Goal: Task Accomplishment & Management: Manage account settings

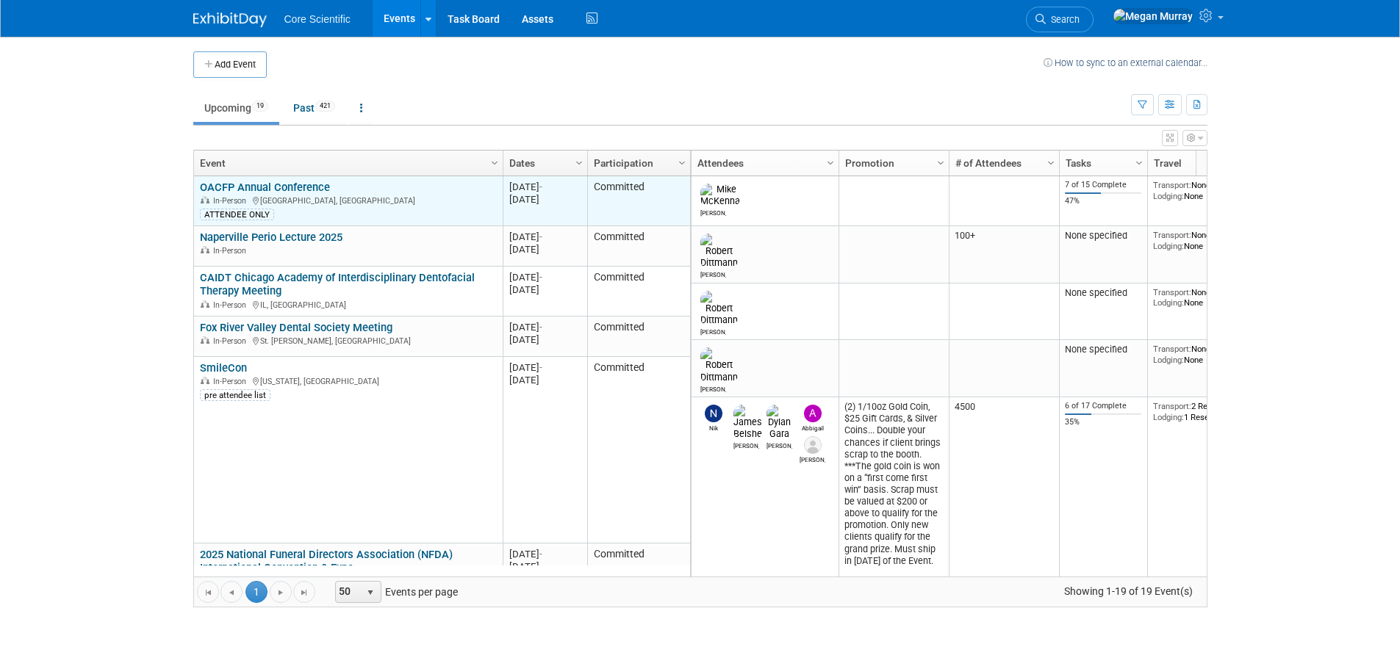
click at [255, 187] on link "OACFP Annual Conference" at bounding box center [265, 187] width 130 height 13
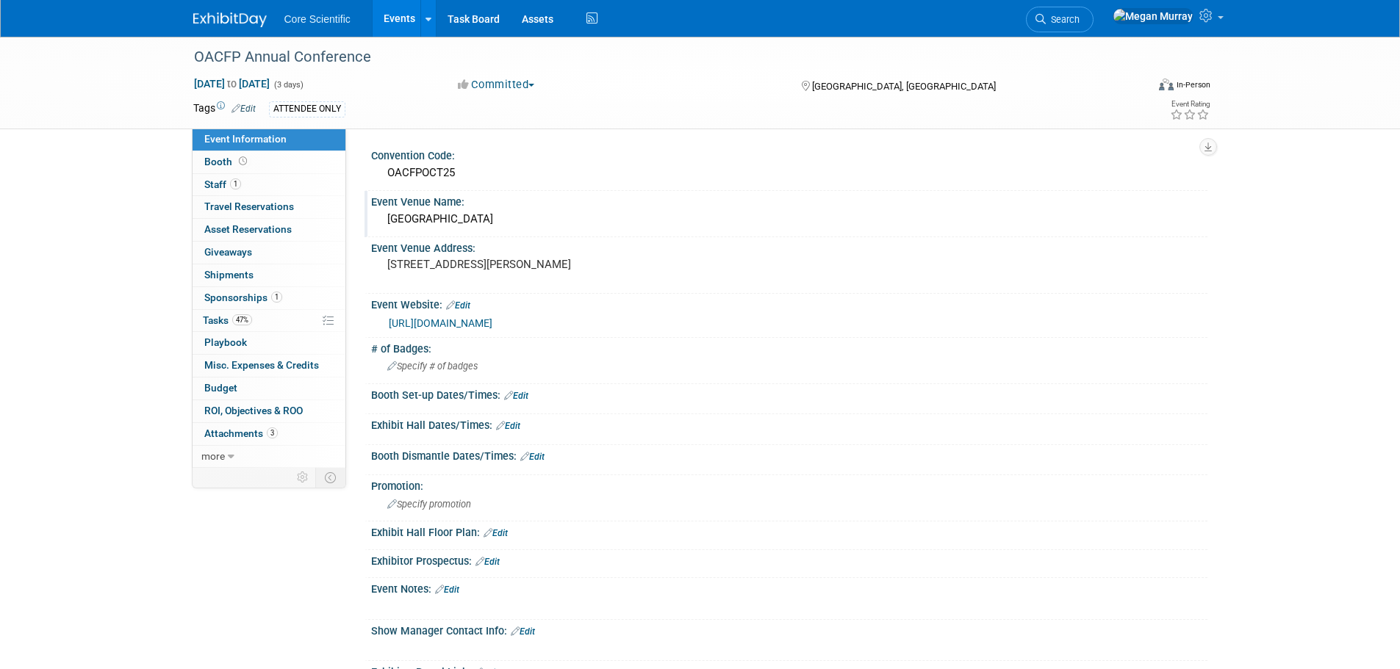
click at [429, 222] on div "White Oaks" at bounding box center [789, 219] width 814 height 23
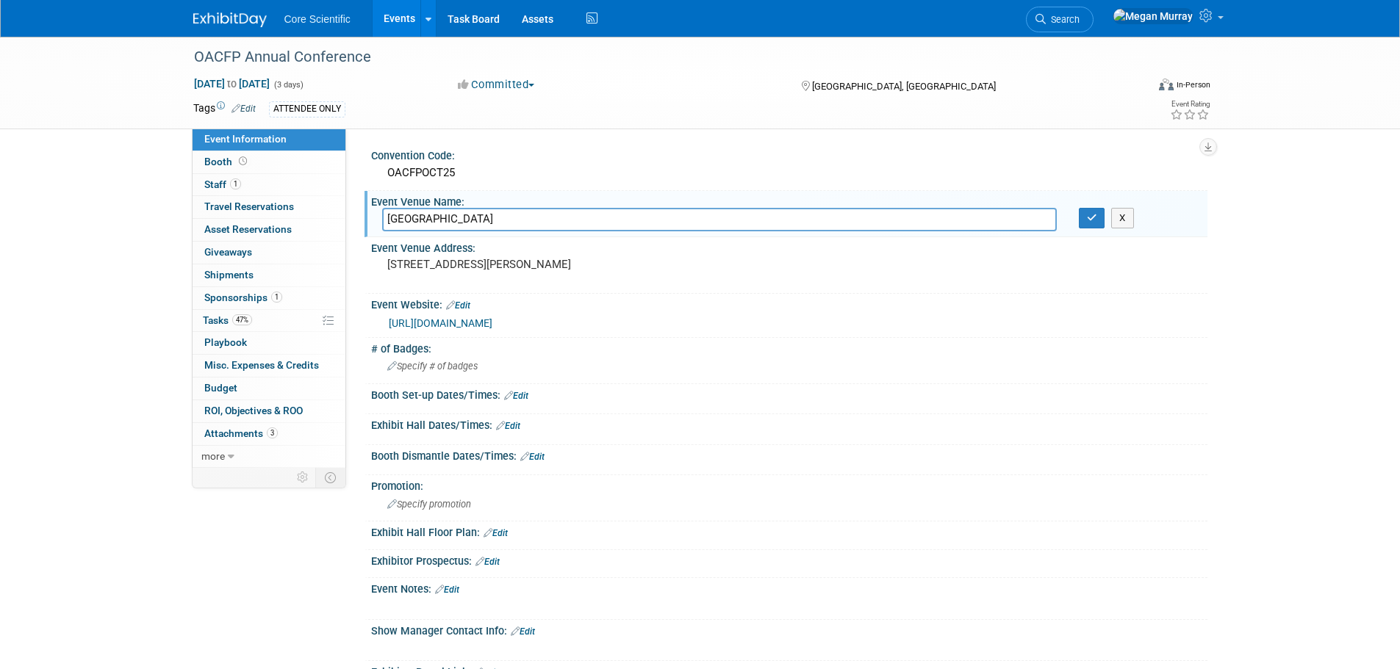
click at [429, 222] on input "White Oaks" at bounding box center [719, 219] width 675 height 23
click at [455, 267] on pre "[STREET_ADDRESS][PERSON_NAME]" at bounding box center [545, 264] width 316 height 13
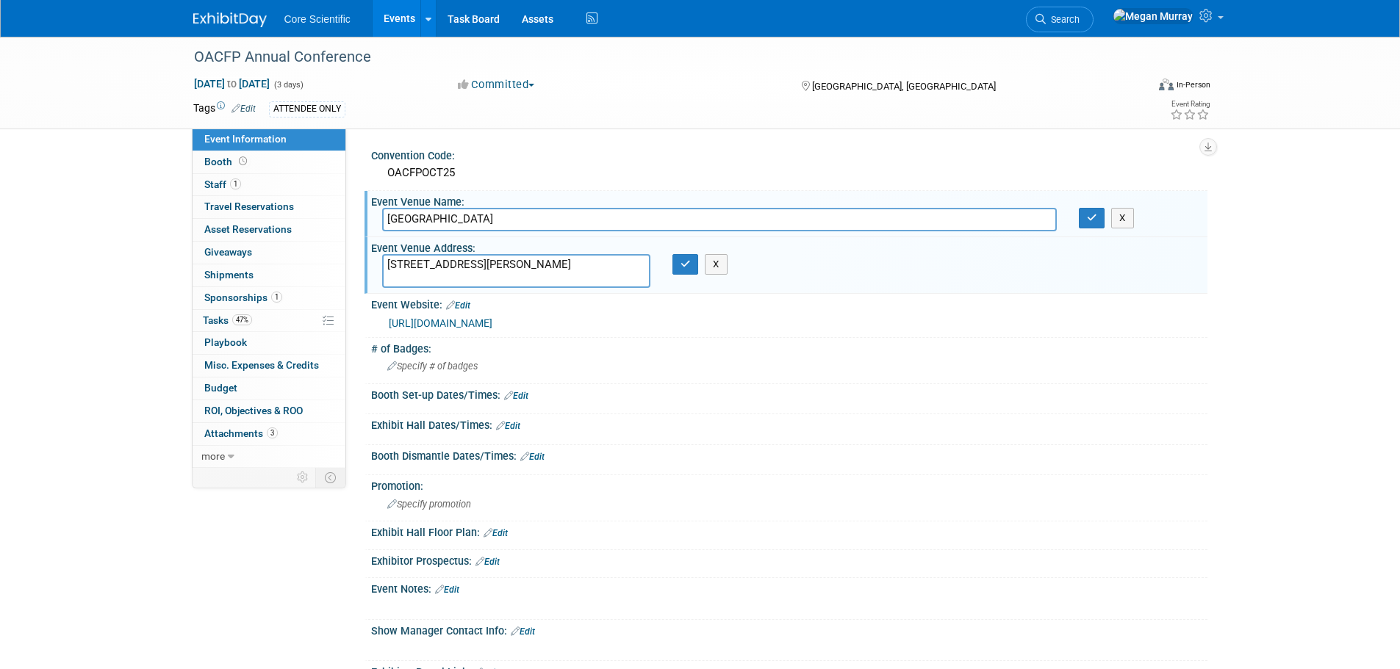
click at [455, 267] on textarea "[STREET_ADDRESS][PERSON_NAME]" at bounding box center [516, 271] width 268 height 34
click at [492, 320] on link "[URL][DOMAIN_NAME]" at bounding box center [441, 323] width 104 height 12
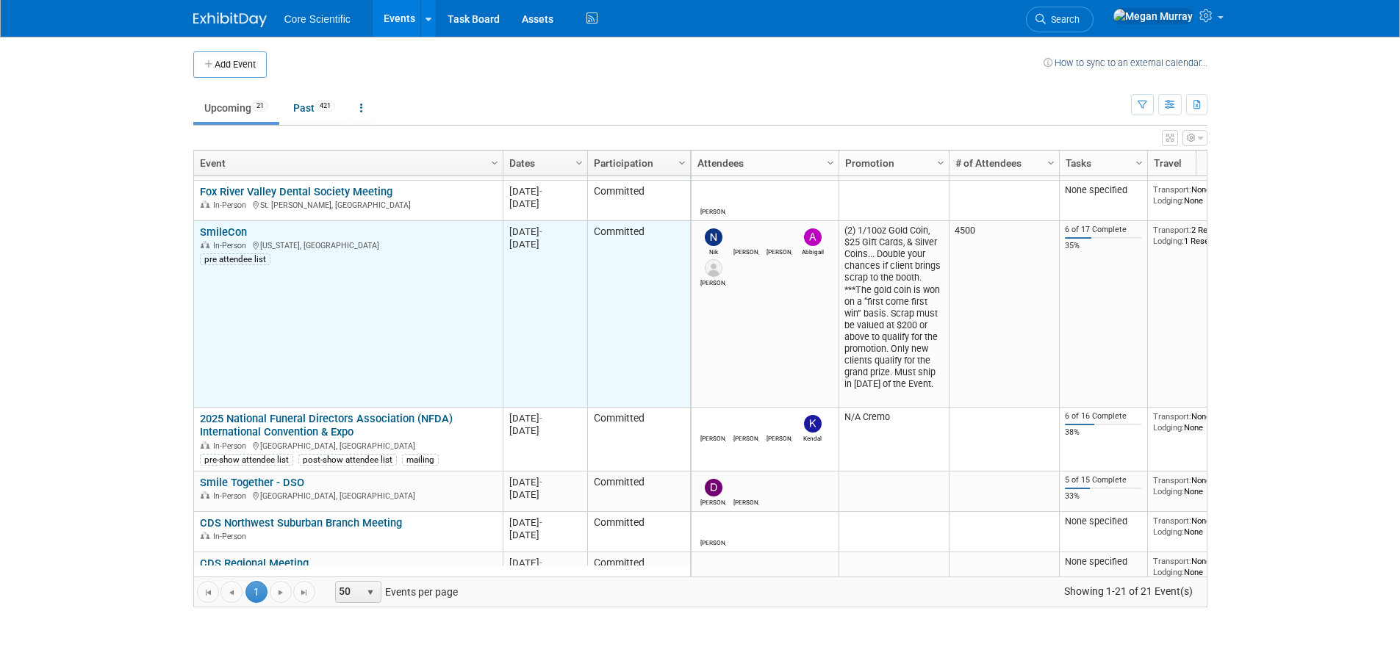
scroll to position [265, 0]
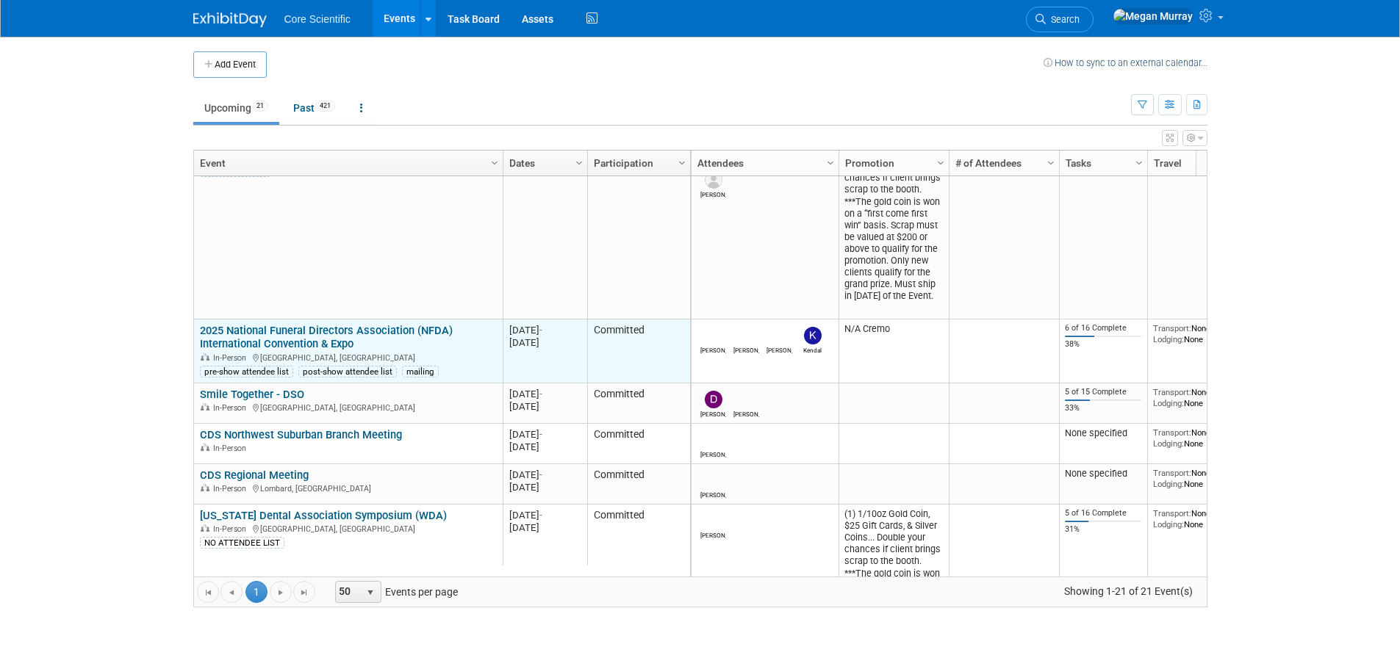
click at [273, 340] on link "2025 National Funeral Directors Association (NFDA) International Convention & E…" at bounding box center [326, 337] width 253 height 27
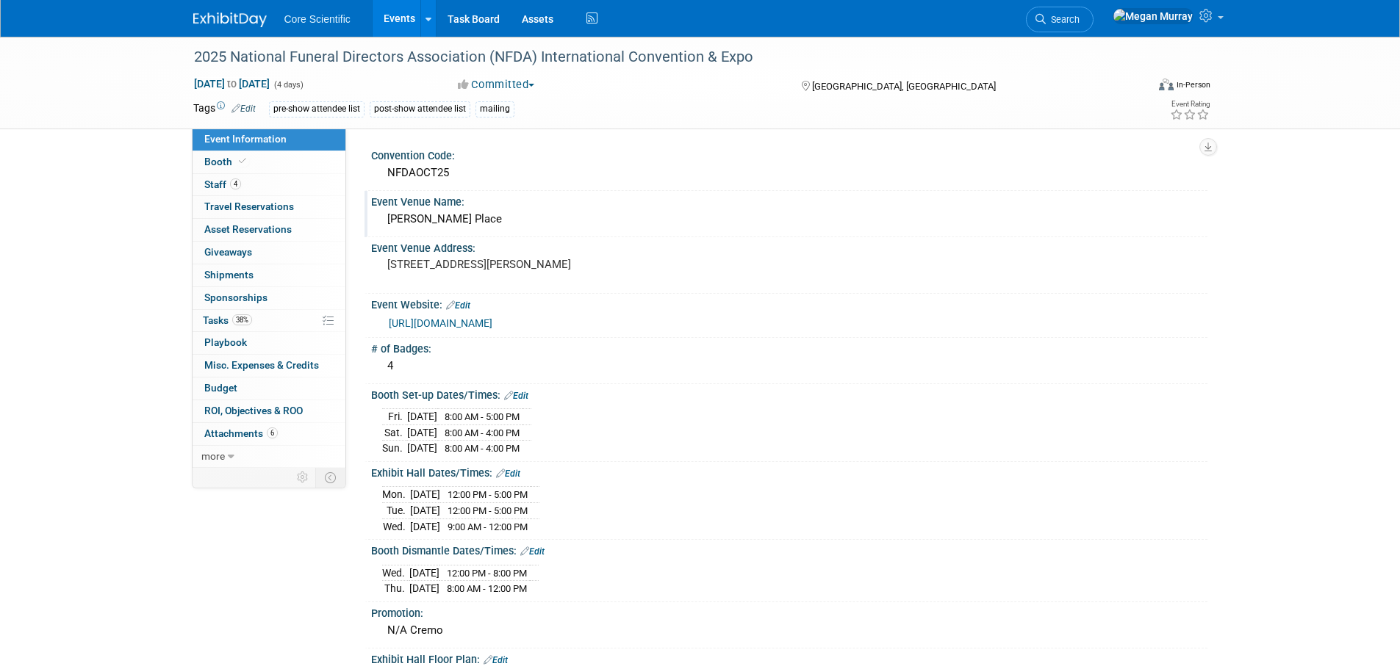
click at [464, 220] on div "[PERSON_NAME] Place" at bounding box center [789, 219] width 814 height 23
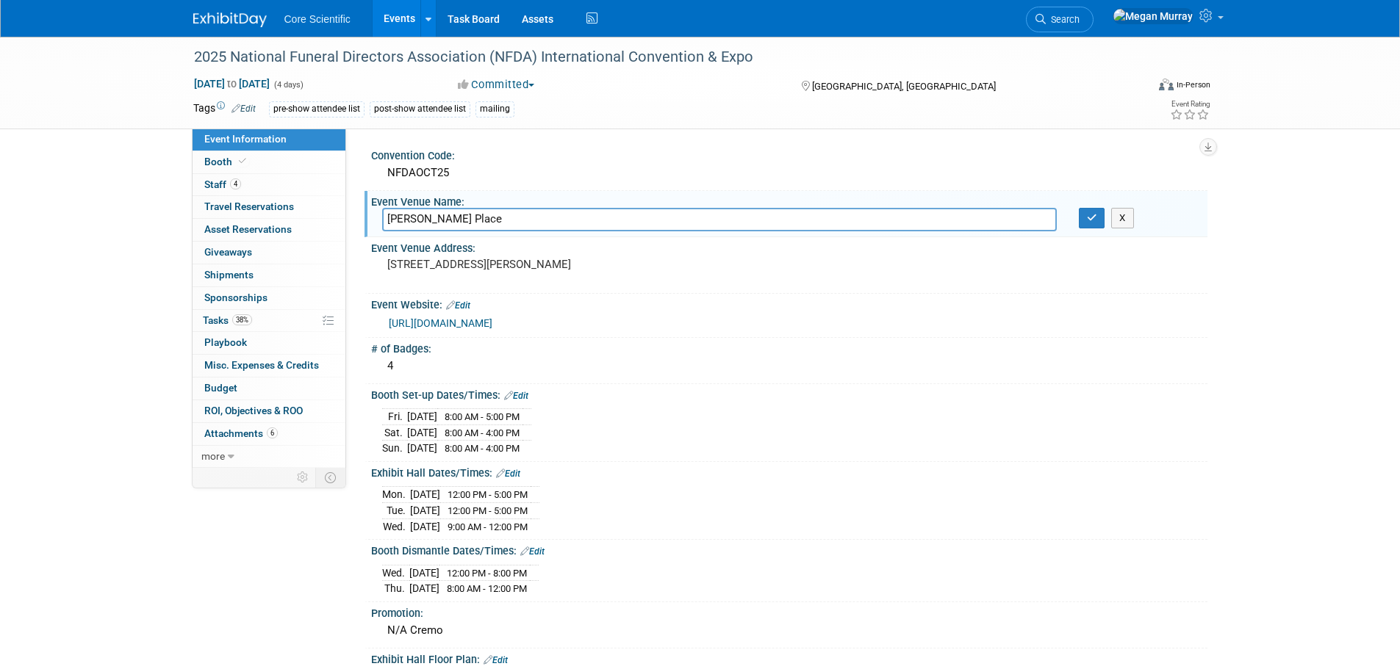
click at [464, 220] on input "[PERSON_NAME] Place" at bounding box center [719, 219] width 675 height 23
click at [468, 270] on pre "[STREET_ADDRESS][PERSON_NAME]" at bounding box center [545, 264] width 316 height 13
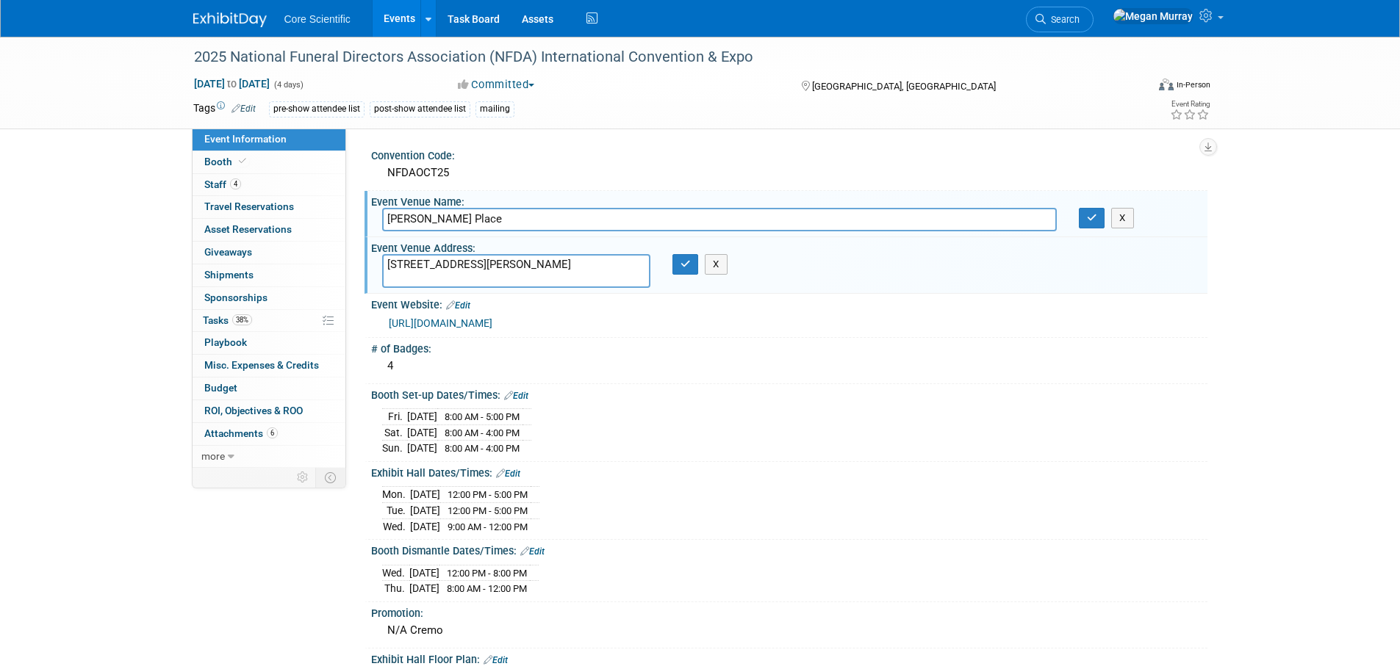
click at [468, 270] on textarea "[STREET_ADDRESS][PERSON_NAME]" at bounding box center [516, 271] width 268 height 34
drag, startPoint x: 525, startPoint y: 265, endPoint x: 506, endPoint y: 265, distance: 19.1
click at [506, 265] on textarea "[STREET_ADDRESS][PERSON_NAME]" at bounding box center [516, 271] width 268 height 34
click at [531, 265] on textarea "[STREET_ADDRESS][PERSON_NAME]" at bounding box center [516, 271] width 268 height 34
click at [521, 265] on textarea "[STREET_ADDRESS][PERSON_NAME]" at bounding box center [516, 271] width 268 height 34
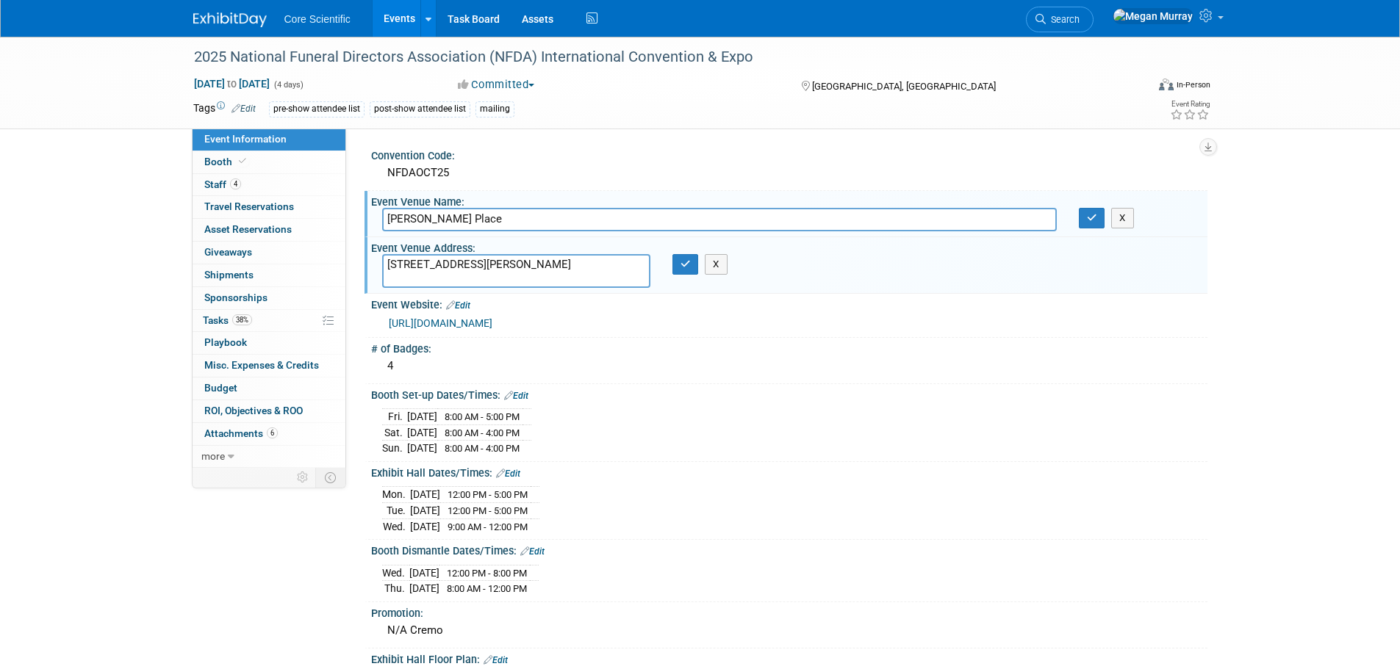
drag, startPoint x: 528, startPoint y: 265, endPoint x: 386, endPoint y: 266, distance: 141.8
click at [386, 266] on textarea "[STREET_ADDRESS][PERSON_NAME]" at bounding box center [516, 271] width 268 height 34
click at [620, 262] on textarea "[STREET_ADDRESS][PERSON_NAME]" at bounding box center [516, 271] width 268 height 34
drag, startPoint x: 622, startPoint y: 264, endPoint x: 531, endPoint y: 265, distance: 90.4
click at [531, 265] on textarea "[STREET_ADDRESS][PERSON_NAME]" at bounding box center [516, 271] width 268 height 34
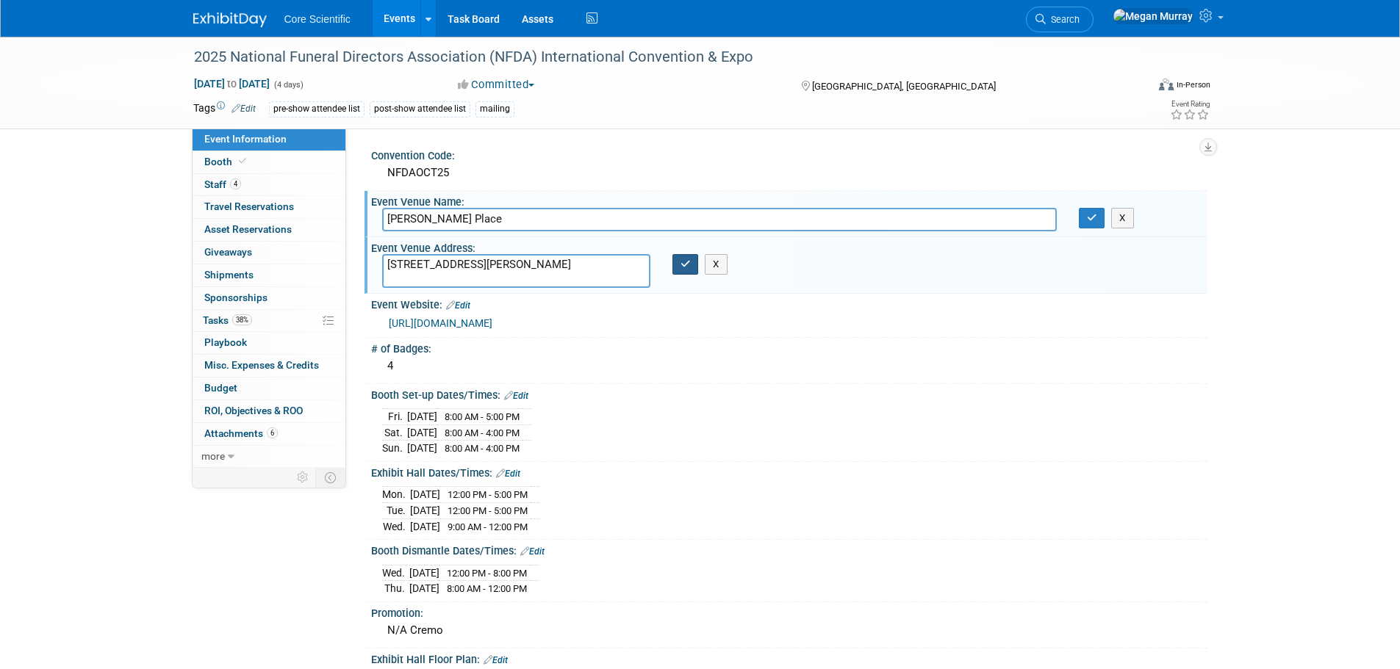
click at [684, 272] on button "button" at bounding box center [685, 264] width 26 height 21
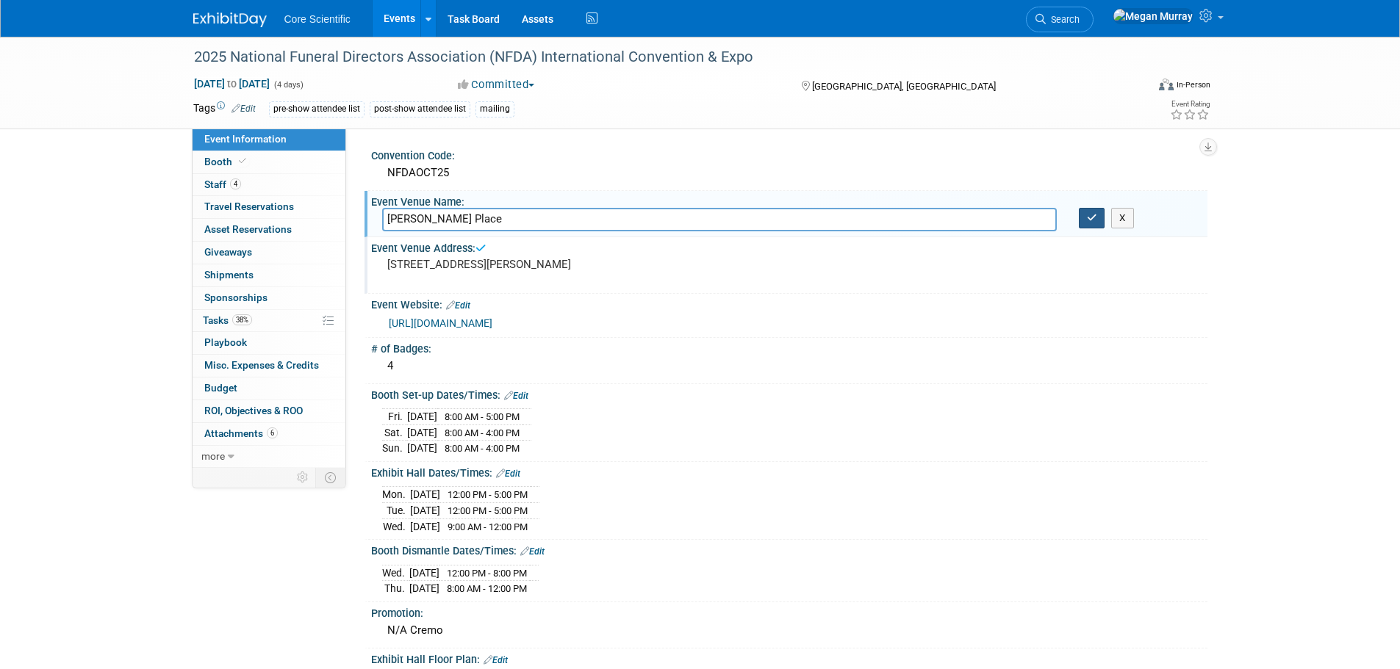
click at [1093, 223] on icon "button" at bounding box center [1092, 218] width 10 height 10
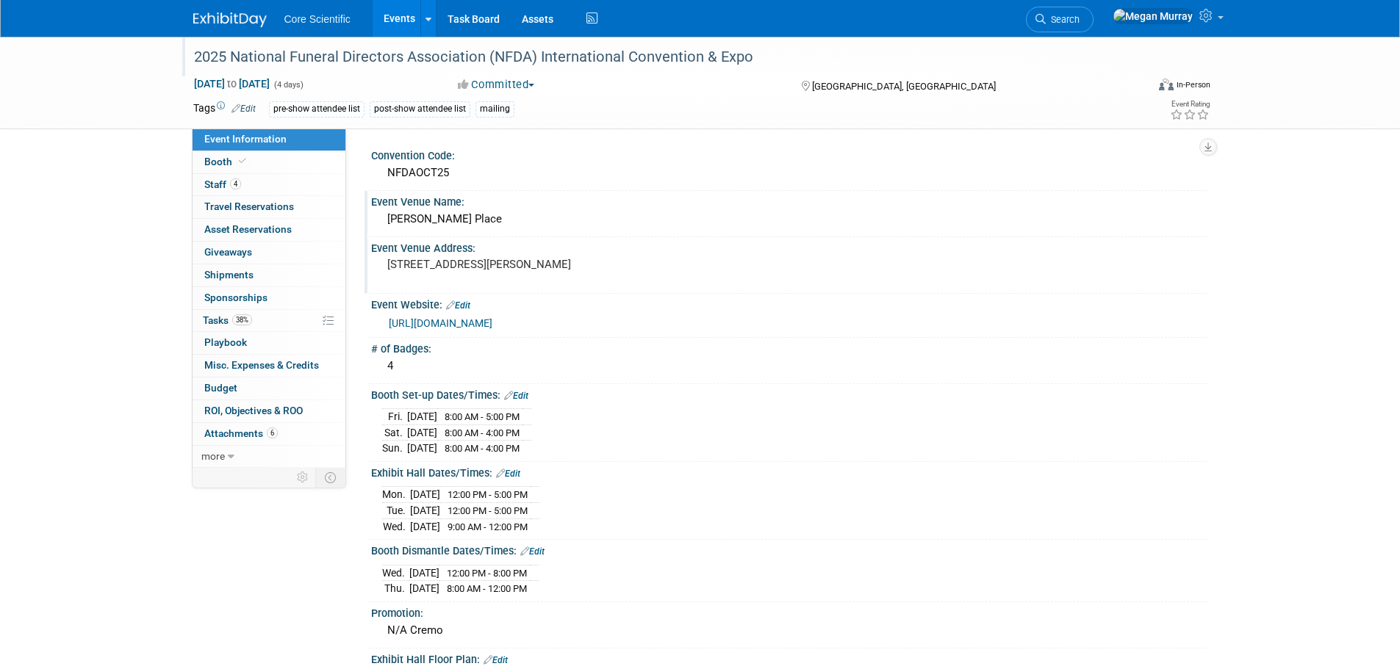
click at [653, 50] on div "2025 National Funeral Directors Association (NFDA) International Convention & E…" at bounding box center [656, 57] width 935 height 26
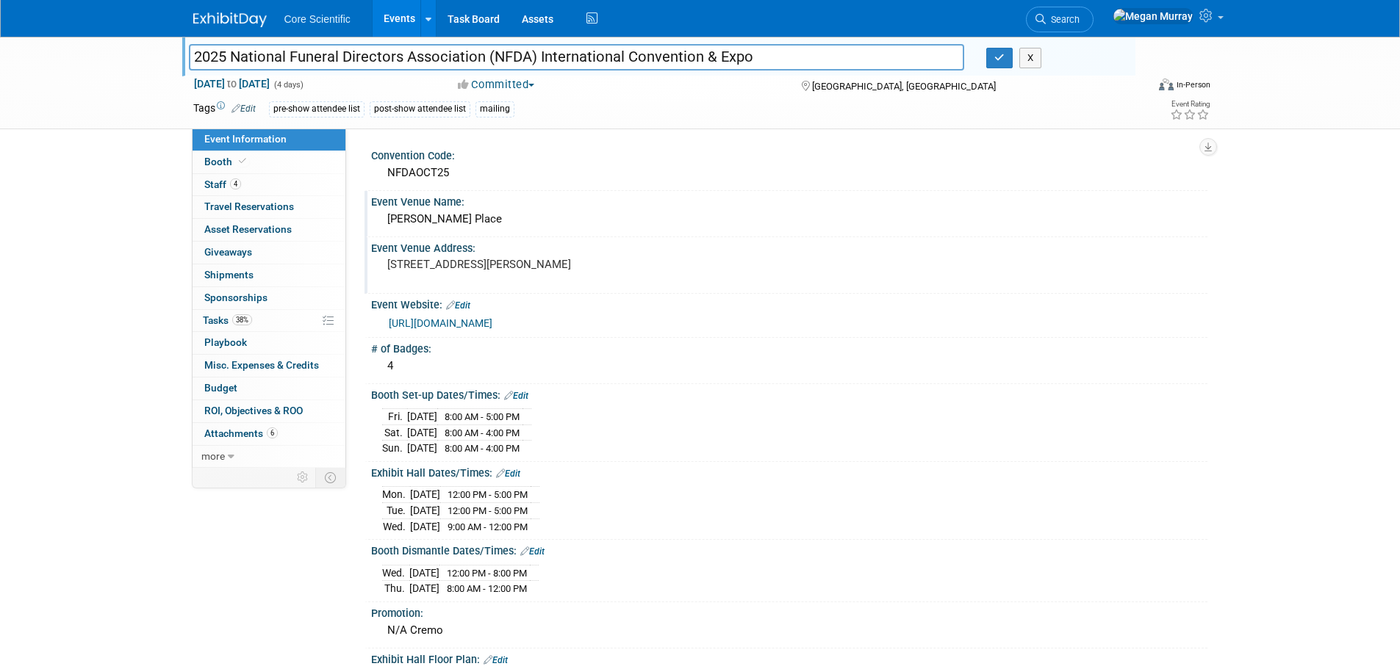
drag, startPoint x: 753, startPoint y: 56, endPoint x: 229, endPoint y: 55, distance: 524.6
click at [229, 55] on input "2025 National Funeral Directors Association (NFDA) International Convention & E…" at bounding box center [577, 57] width 776 height 26
click at [229, 54] on input "2025 National Funeral Directors Association (NFDA) International Convention & E…" at bounding box center [577, 57] width 776 height 26
drag, startPoint x: 233, startPoint y: 54, endPoint x: 746, endPoint y: 69, distance: 513.1
click at [746, 69] on input "2025 National Funeral Directors Association (NFDA) International Convention & E…" at bounding box center [577, 57] width 776 height 26
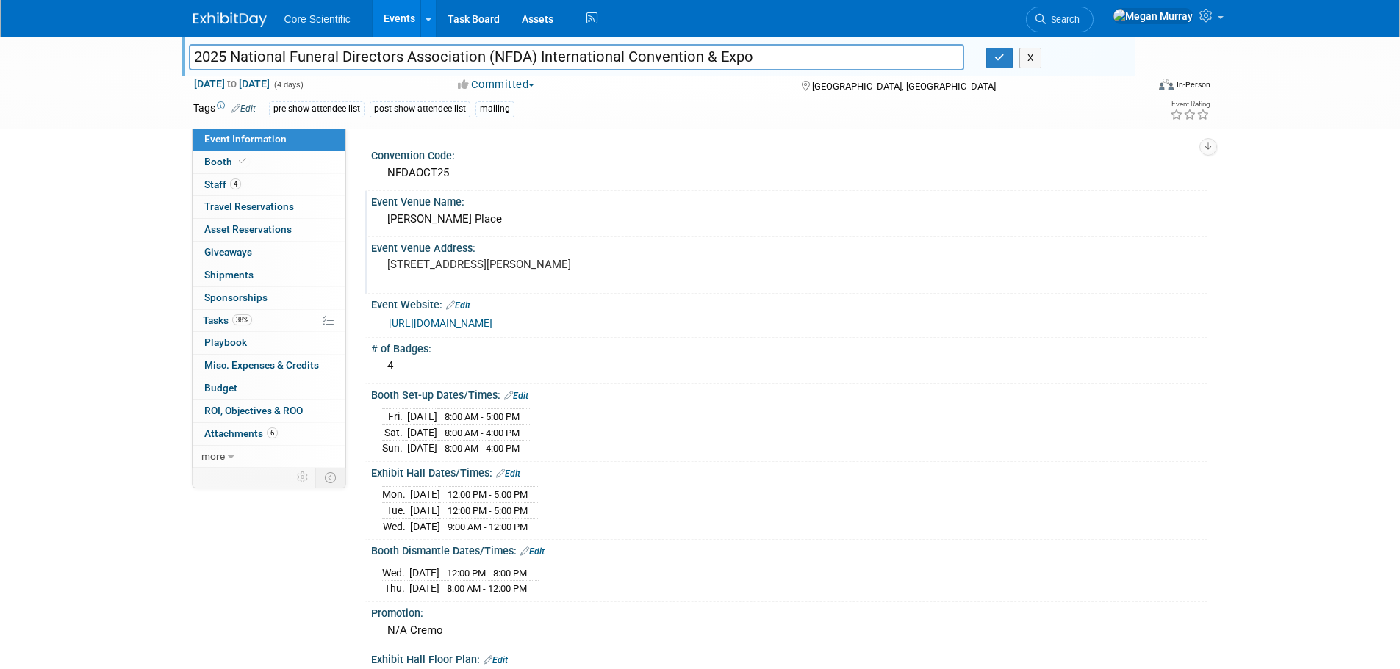
drag, startPoint x: 456, startPoint y: 319, endPoint x: 428, endPoint y: 317, distance: 28.0
click at [428, 317] on link "[URL][DOMAIN_NAME]" at bounding box center [441, 323] width 104 height 12
